Goal: Information Seeking & Learning: Learn about a topic

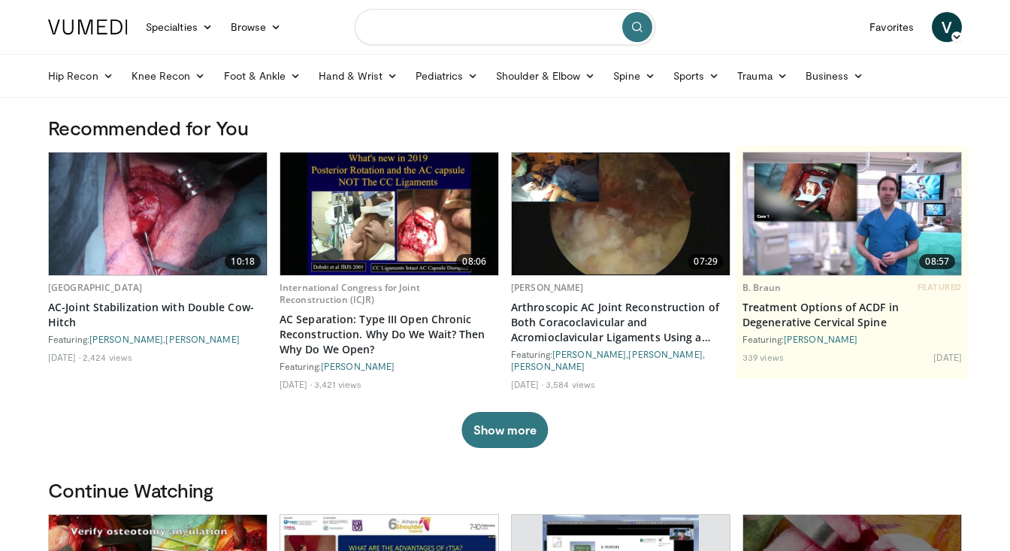
click at [464, 29] on input "Search topics, interventions" at bounding box center [505, 27] width 301 height 36
type input "**********"
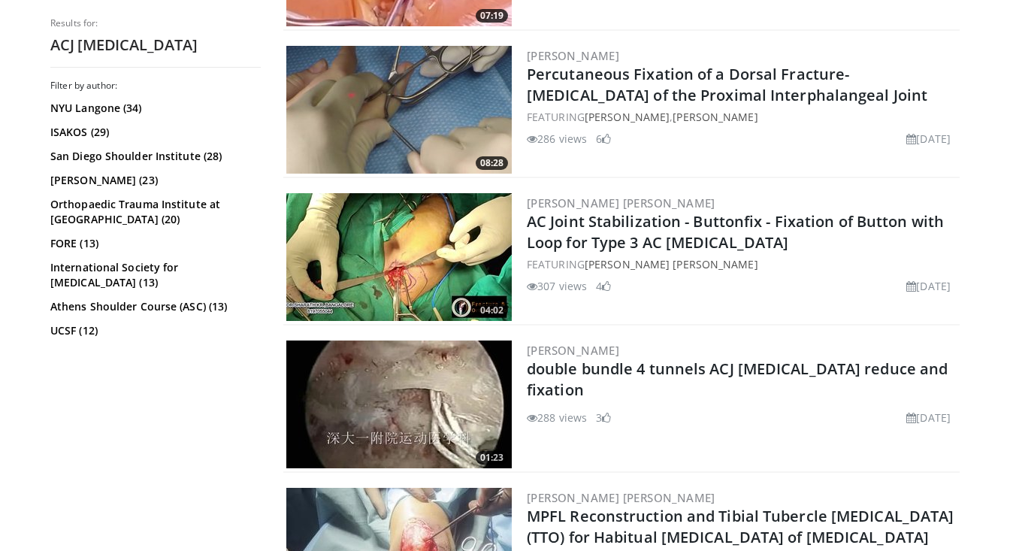
scroll to position [715, 0]
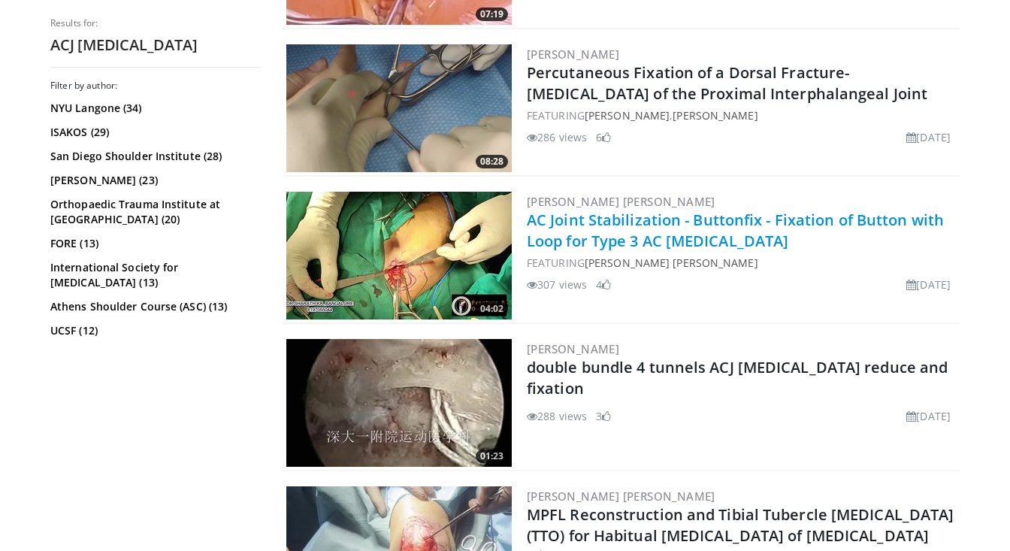
click at [654, 221] on link "AC Joint Stabilization - Buttonfix - Fixation of Button with Loop for Type 3 AC…" at bounding box center [735, 230] width 417 height 41
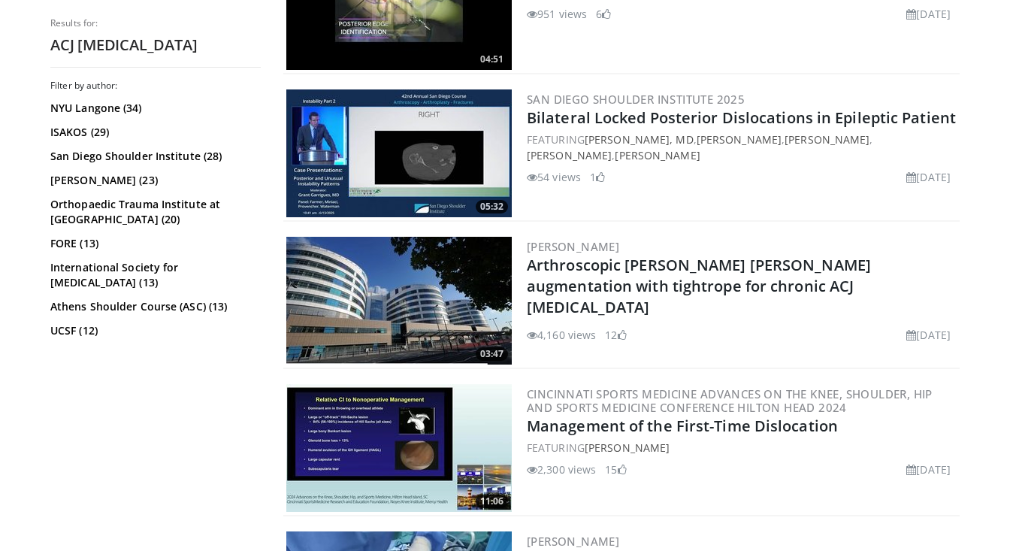
scroll to position [2732, 0]
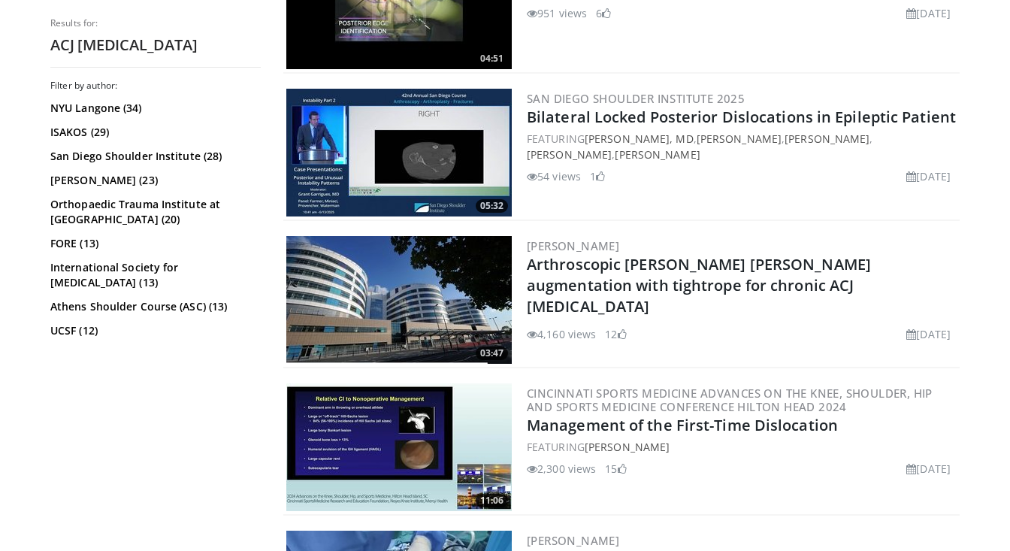
click at [434, 282] on img at bounding box center [398, 300] width 225 height 128
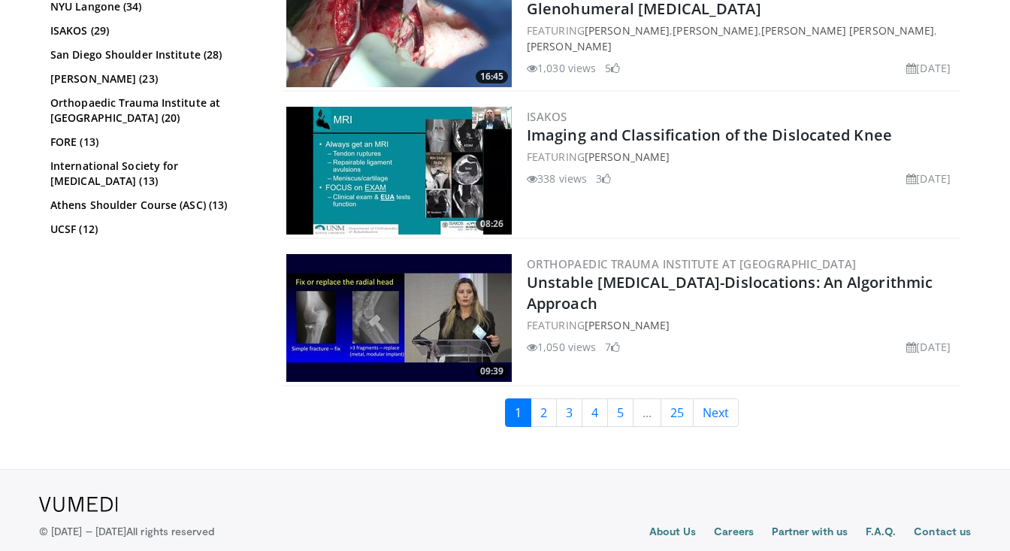
scroll to position [3615, 0]
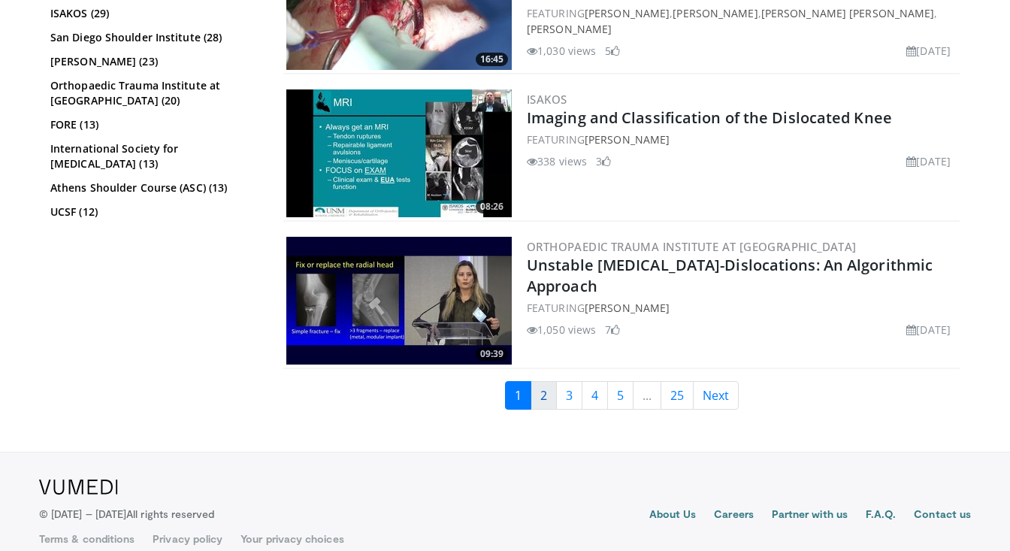
click at [544, 394] on link "2" at bounding box center [543, 395] width 26 height 29
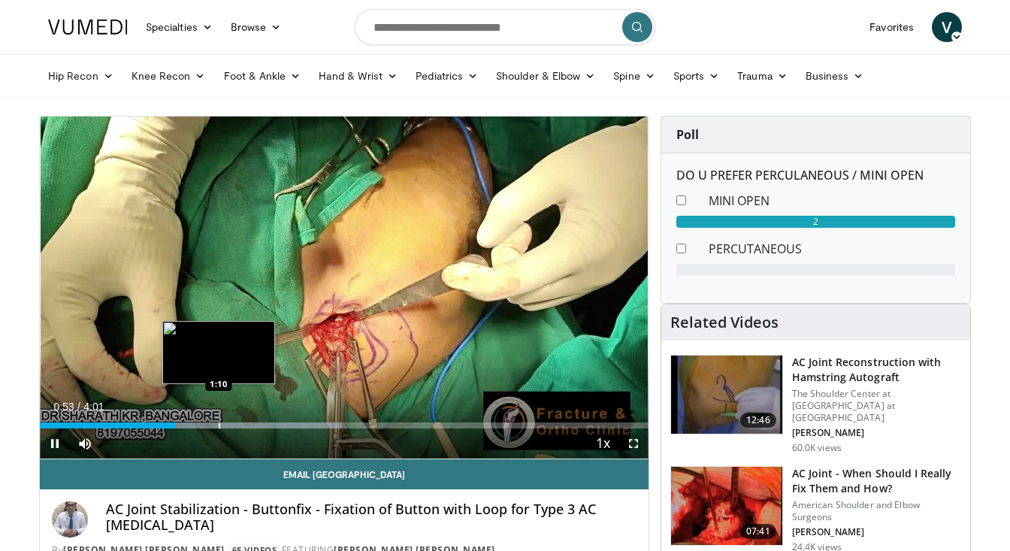
click at [219, 422] on div "Progress Bar" at bounding box center [220, 425] width 2 height 6
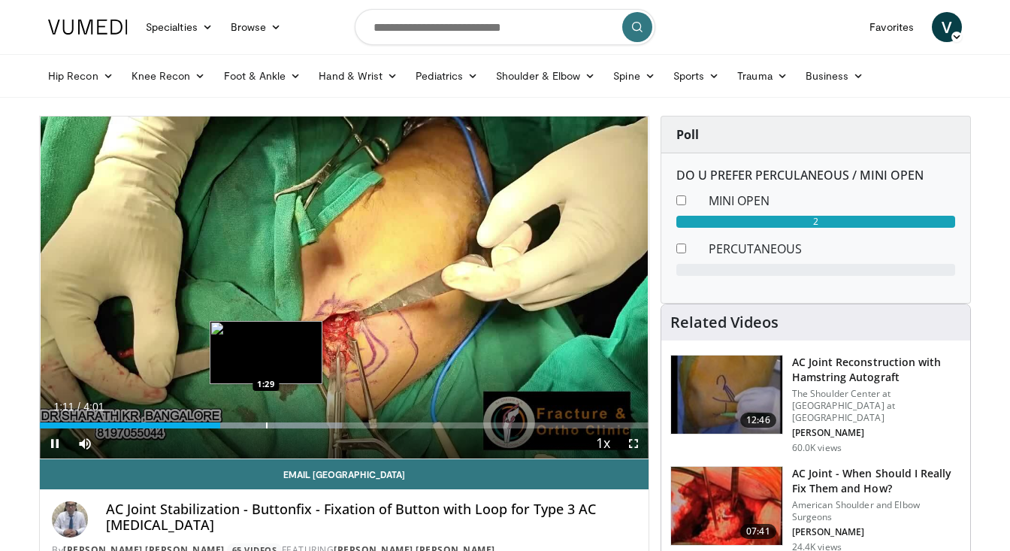
click at [267, 419] on div "Loaded : 49.66% 1:11 1:29" at bounding box center [344, 421] width 609 height 14
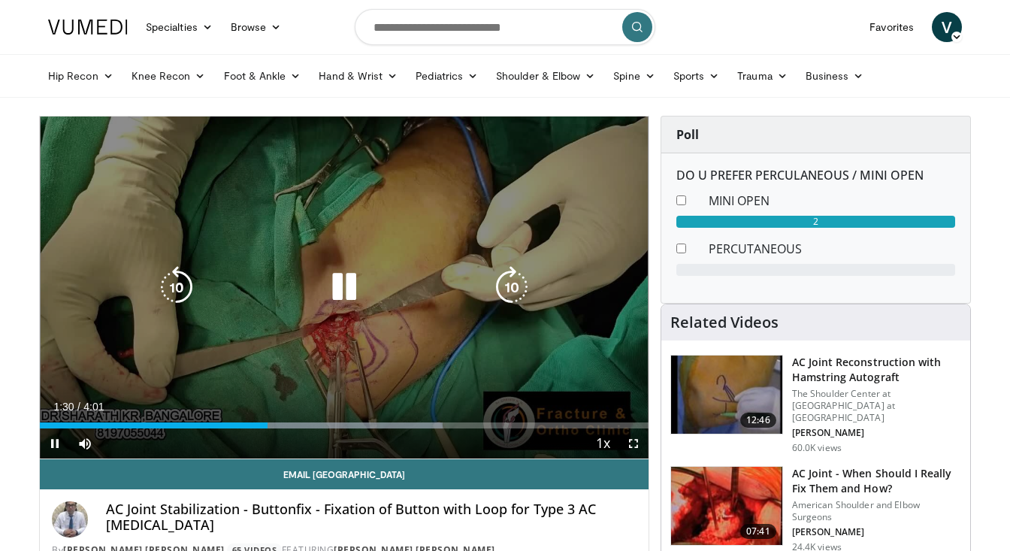
click at [319, 422] on video-js "**********" at bounding box center [344, 287] width 609 height 343
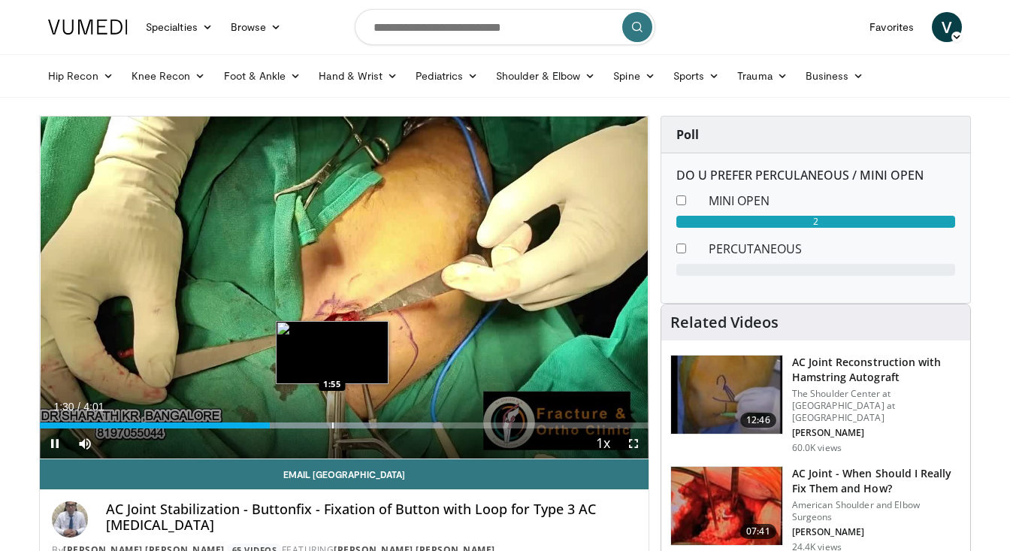
click at [332, 427] on div "Progress Bar" at bounding box center [333, 425] width 2 height 6
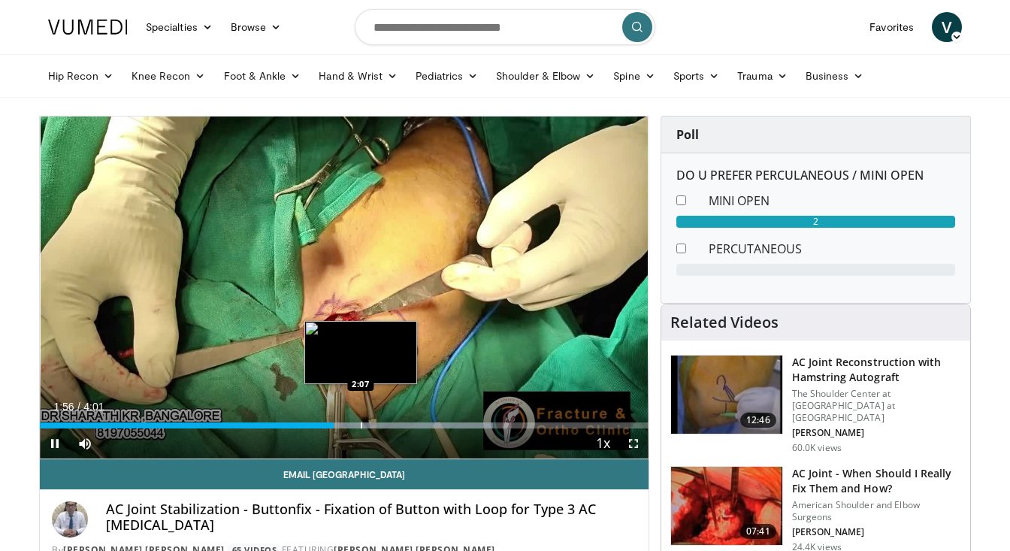
click at [366, 419] on div "Loaded : 74.50% 1:56 2:07" at bounding box center [344, 421] width 609 height 14
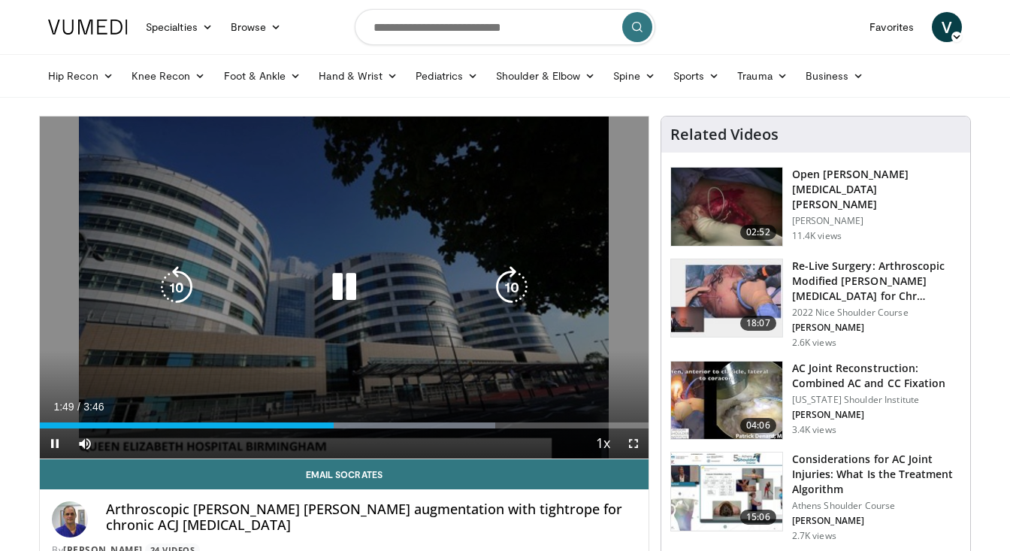
click at [429, 327] on div "10 seconds Tap to unmute" at bounding box center [344, 287] width 609 height 342
click at [344, 289] on icon "Video Player" at bounding box center [344, 287] width 42 height 42
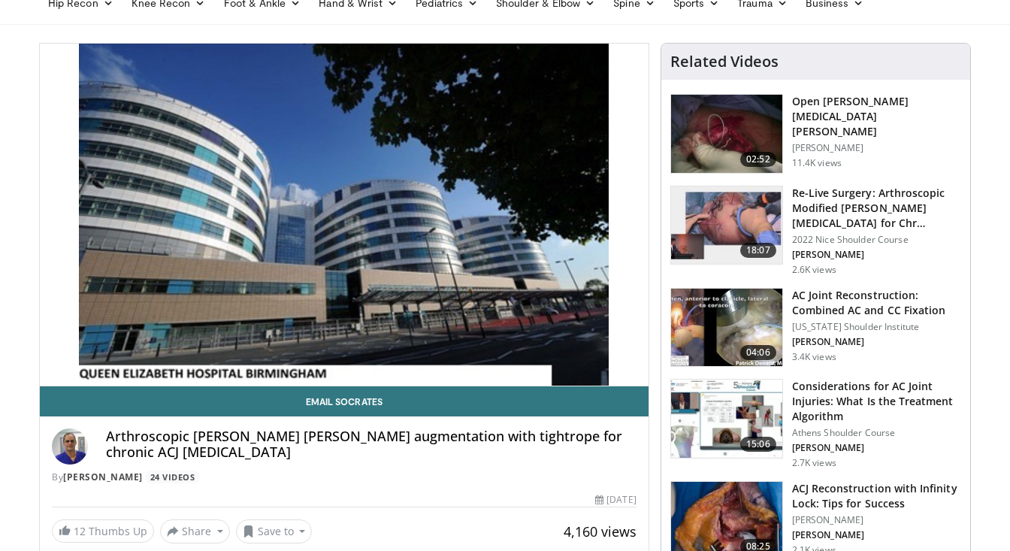
scroll to position [74, 0]
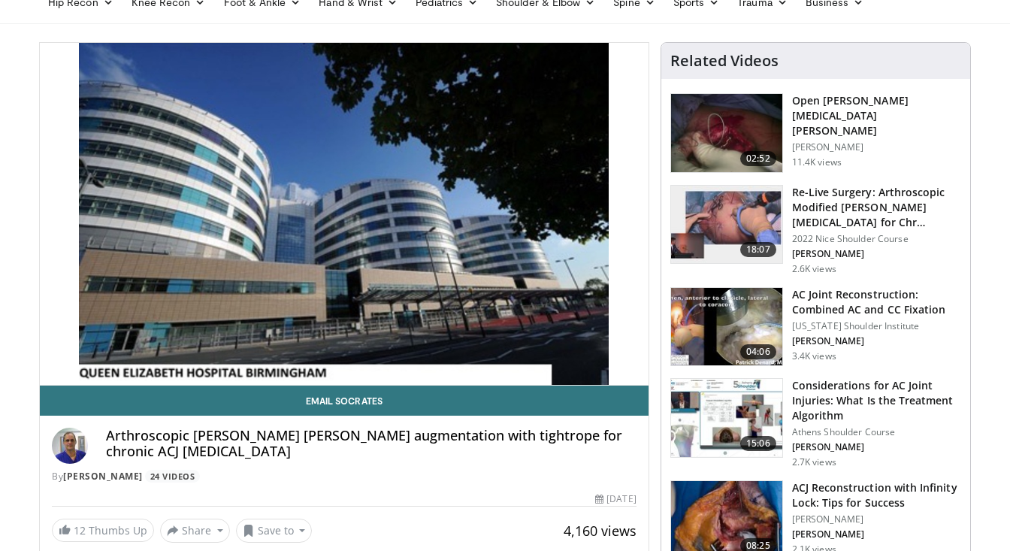
click at [762, 394] on img at bounding box center [726, 418] width 111 height 78
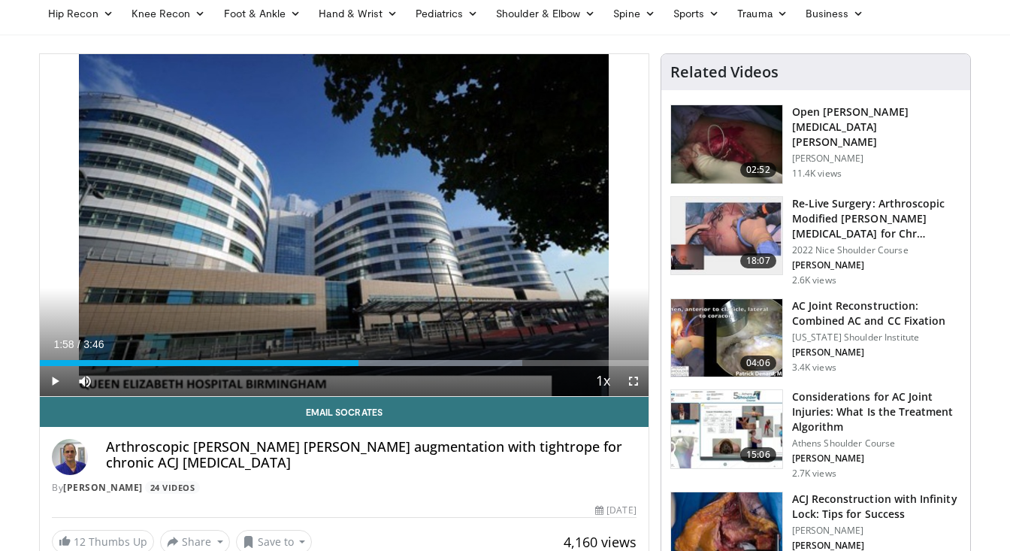
scroll to position [0, 0]
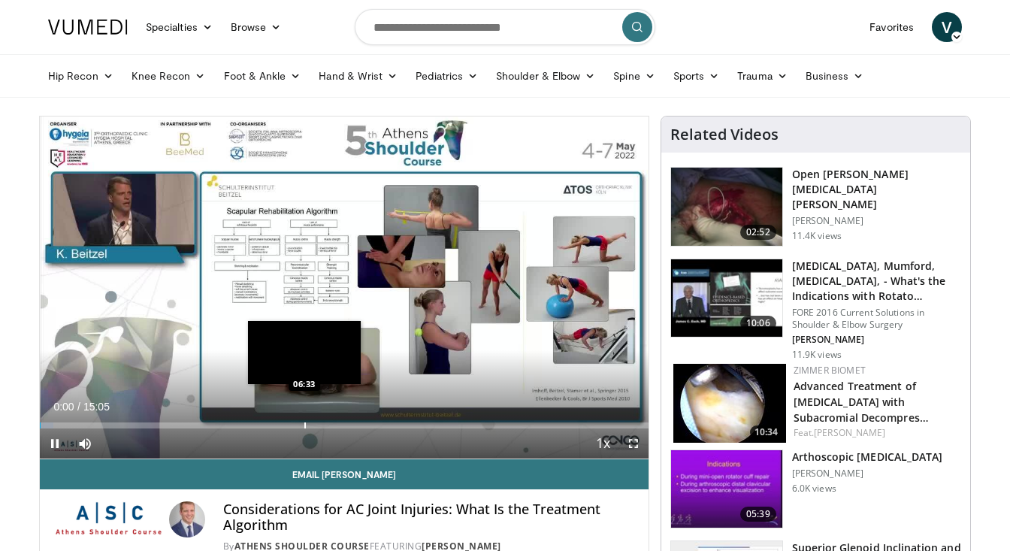
click at [304, 419] on div "Loaded : 2.18% 00:00 06:33" at bounding box center [344, 421] width 609 height 14
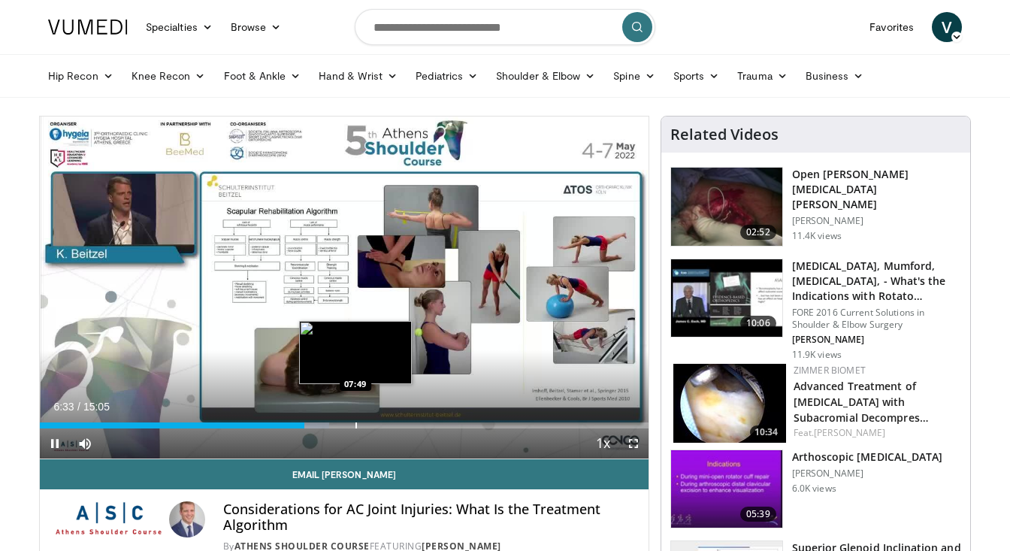
click at [355, 425] on div "Progress Bar" at bounding box center [356, 425] width 2 height 6
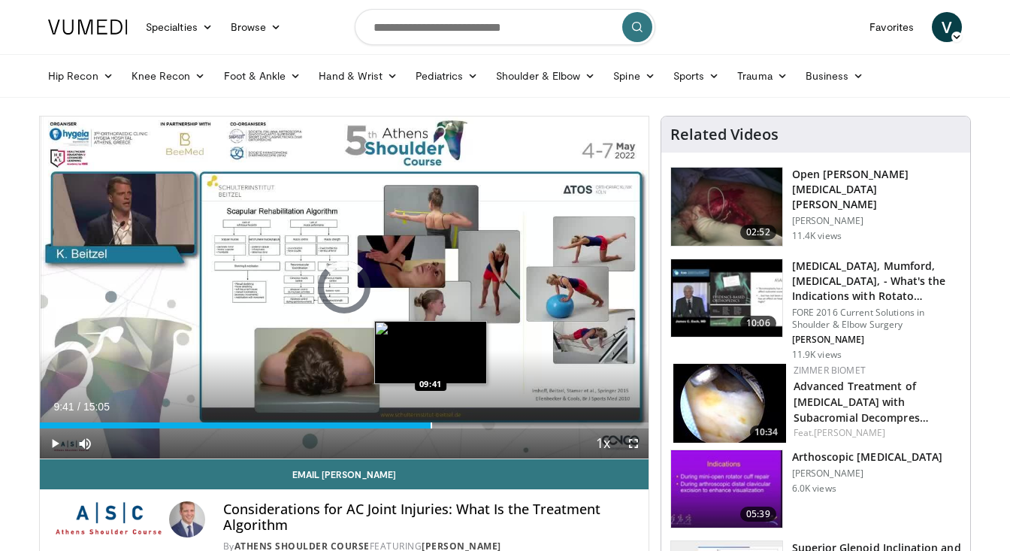
click at [430, 418] on div "Loaded : 60.26% 08:01 09:41" at bounding box center [344, 421] width 609 height 14
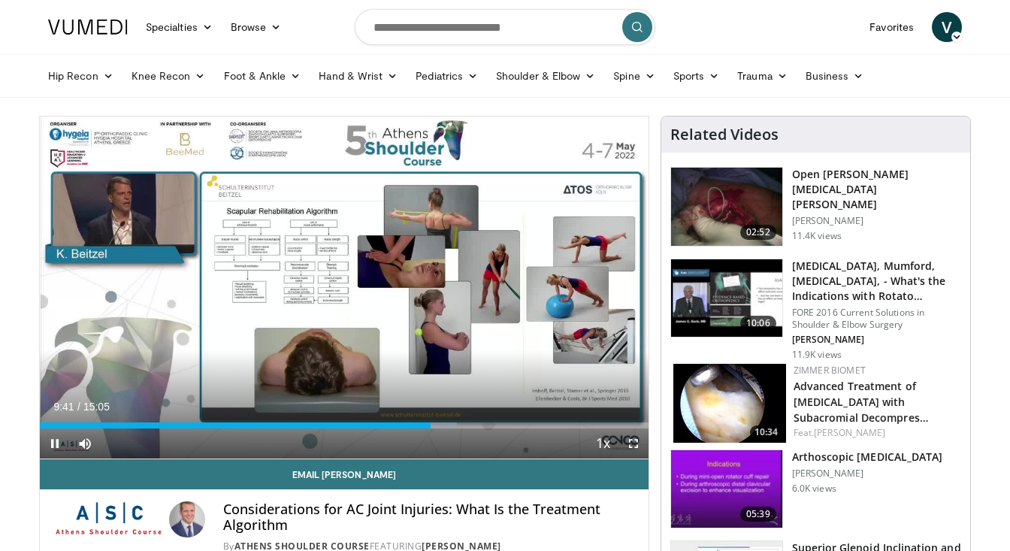
click at [469, 431] on div "Current Time 9:41 / Duration 15:05 Pause Skip Backward Skip Forward Mute Loaded…" at bounding box center [344, 443] width 609 height 30
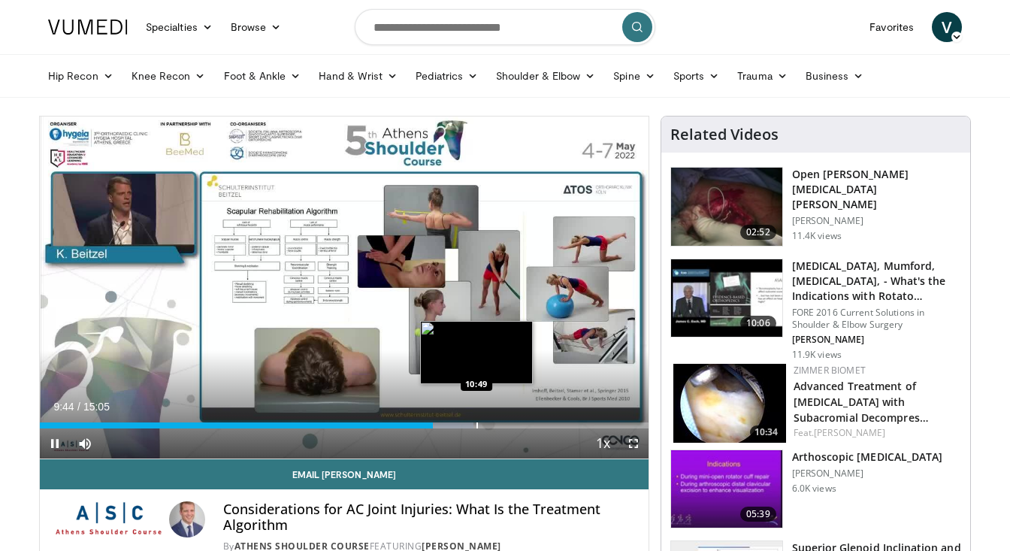
click at [476, 422] on div "Progress Bar" at bounding box center [477, 425] width 2 height 6
click at [500, 424] on div "Progress Bar" at bounding box center [501, 425] width 2 height 6
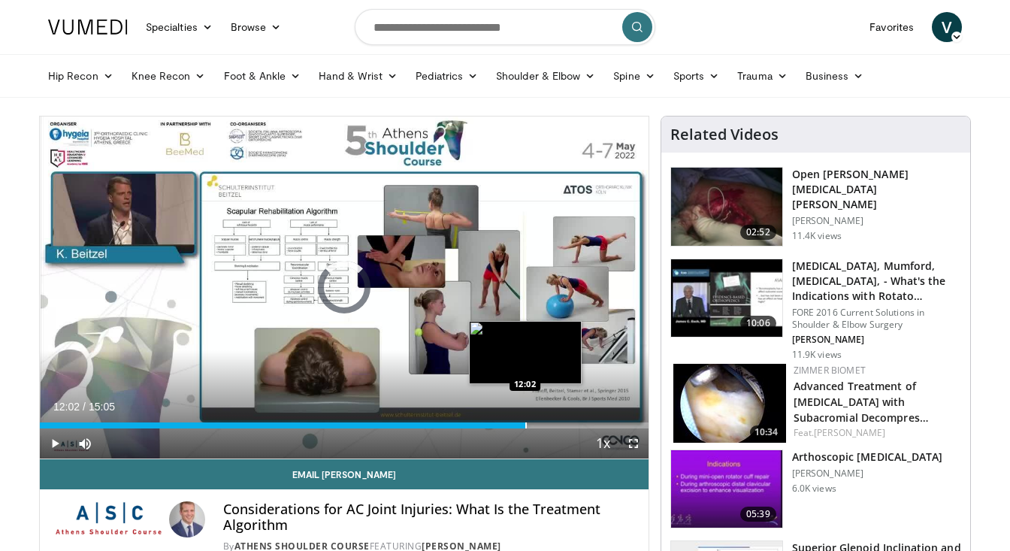
click at [525, 419] on div "Loaded : 77.79% 12:02 12:02" at bounding box center [344, 421] width 609 height 14
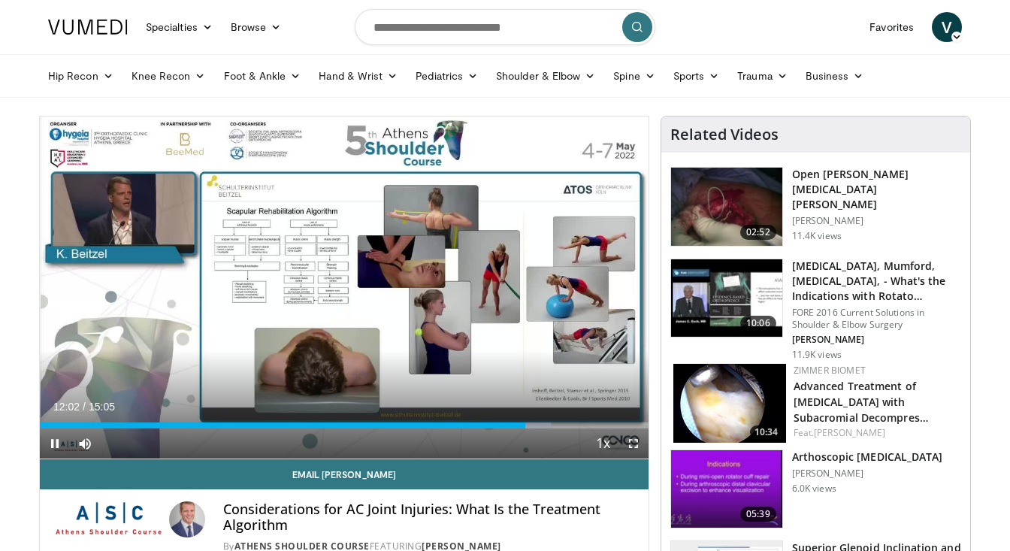
click at [558, 443] on div "Current Time 12:02 / Duration 15:05 Pause Skip Backward Skip Forward Mute Loade…" at bounding box center [344, 443] width 609 height 30
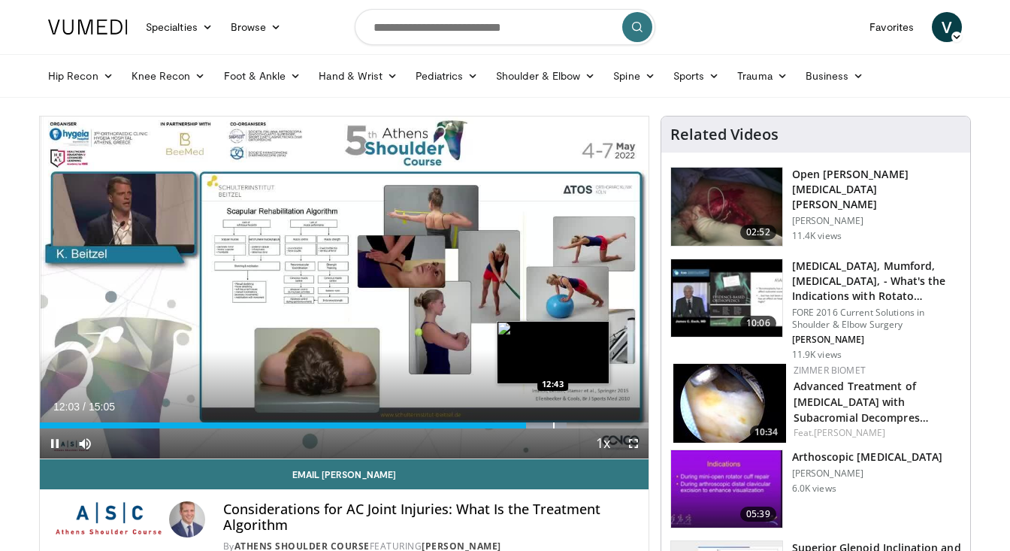
click at [553, 425] on div "Progress Bar" at bounding box center [554, 425] width 2 height 6
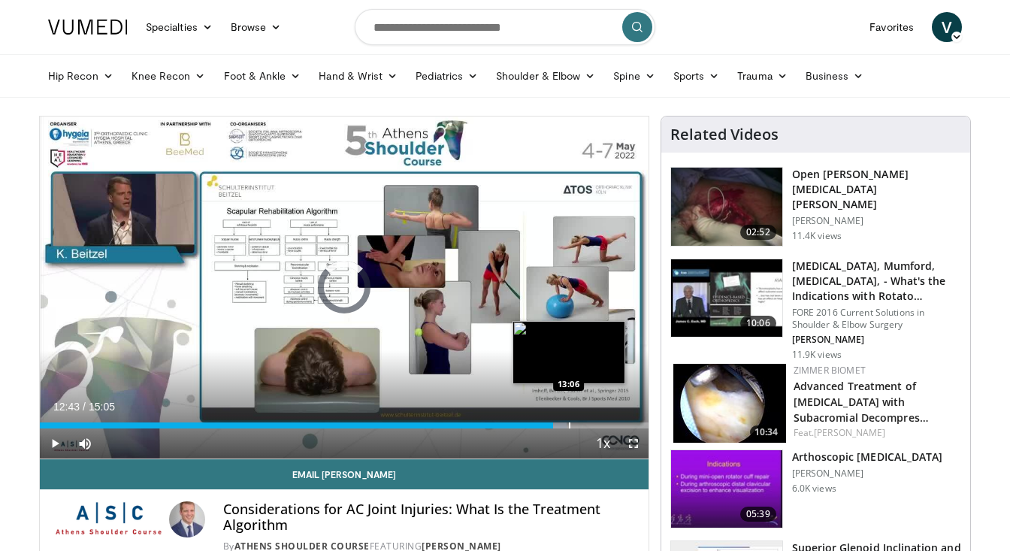
click at [569, 425] on div "Progress Bar" at bounding box center [570, 425] width 2 height 6
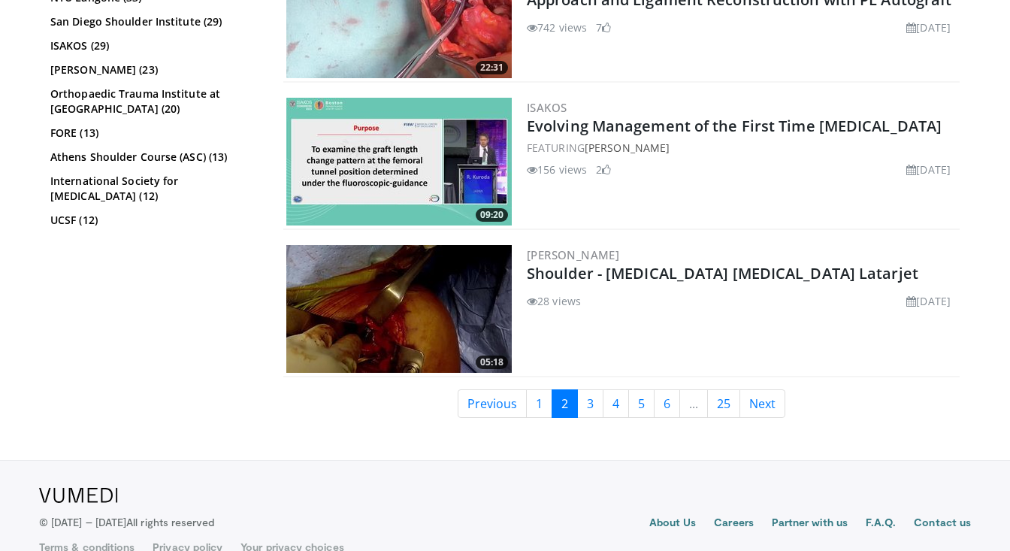
scroll to position [3473, 0]
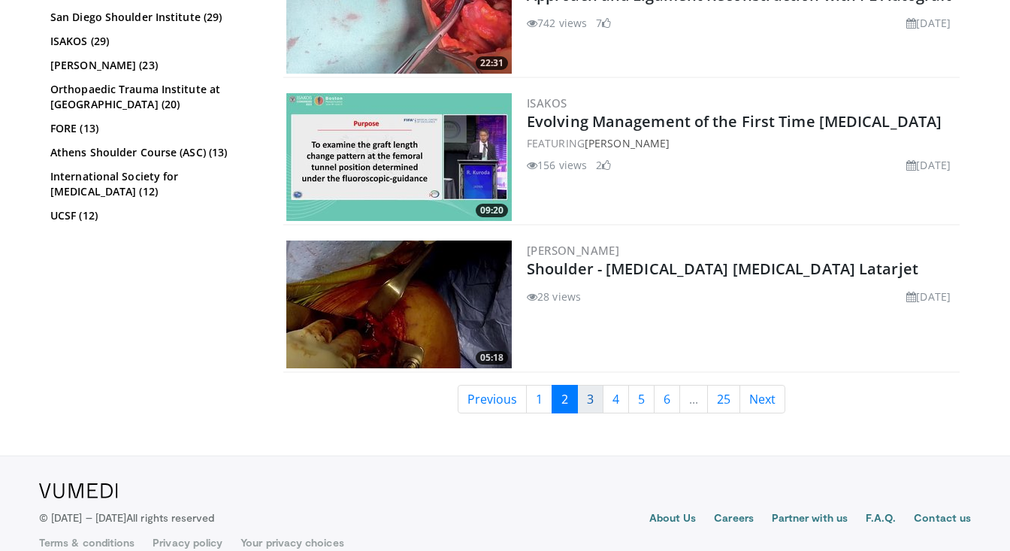
click at [591, 391] on link "3" at bounding box center [590, 399] width 26 height 29
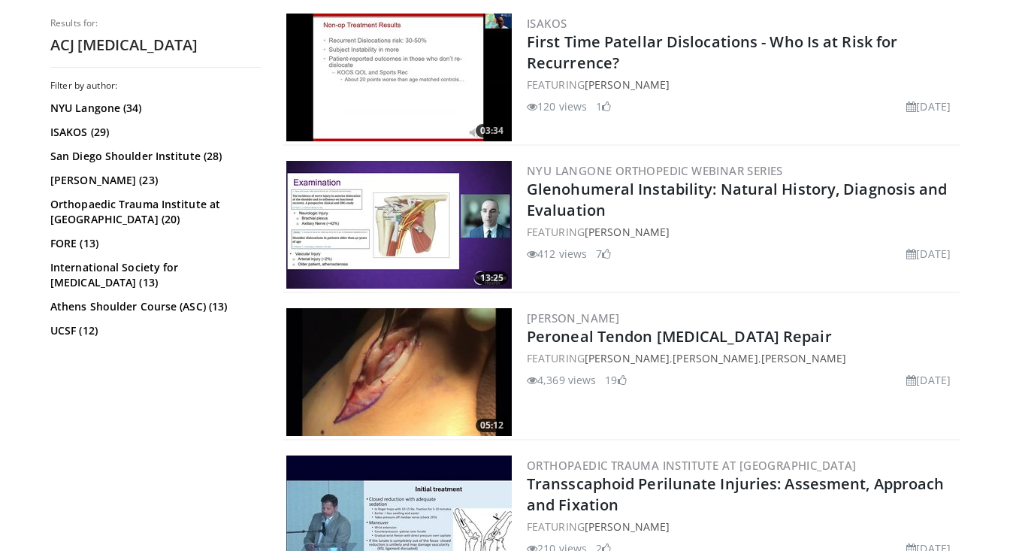
scroll to position [2683, 0]
